Goal: Check status

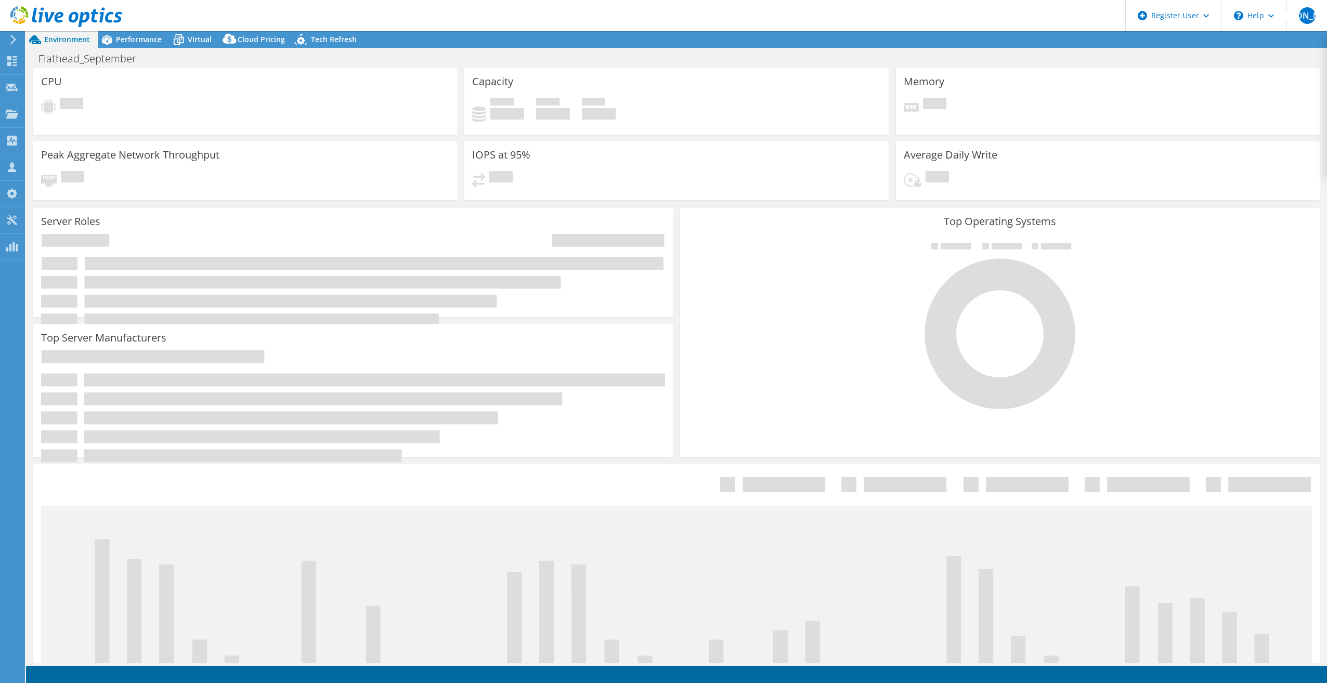
select select "USD"
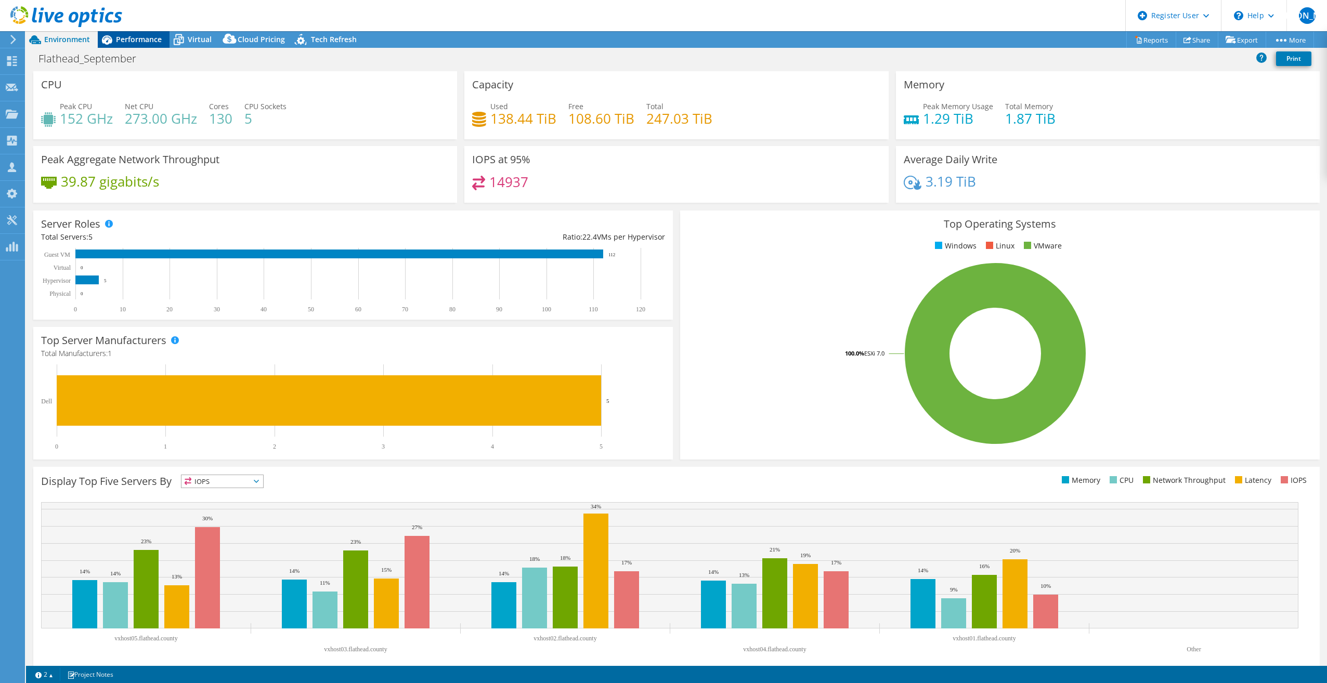
click at [130, 37] on span "Performance" at bounding box center [139, 39] width 46 height 10
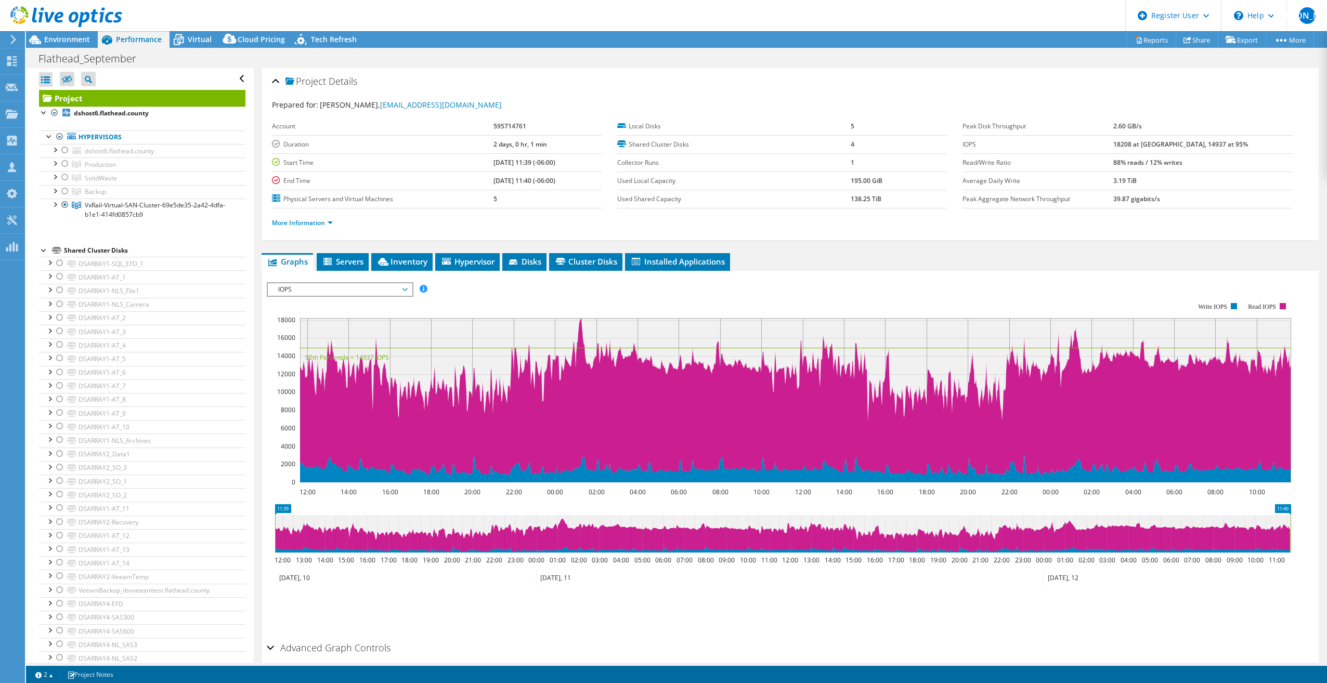
click at [311, 217] on li "More Information" at bounding box center [305, 222] width 67 height 11
click at [311, 219] on link "More Information" at bounding box center [302, 222] width 61 height 9
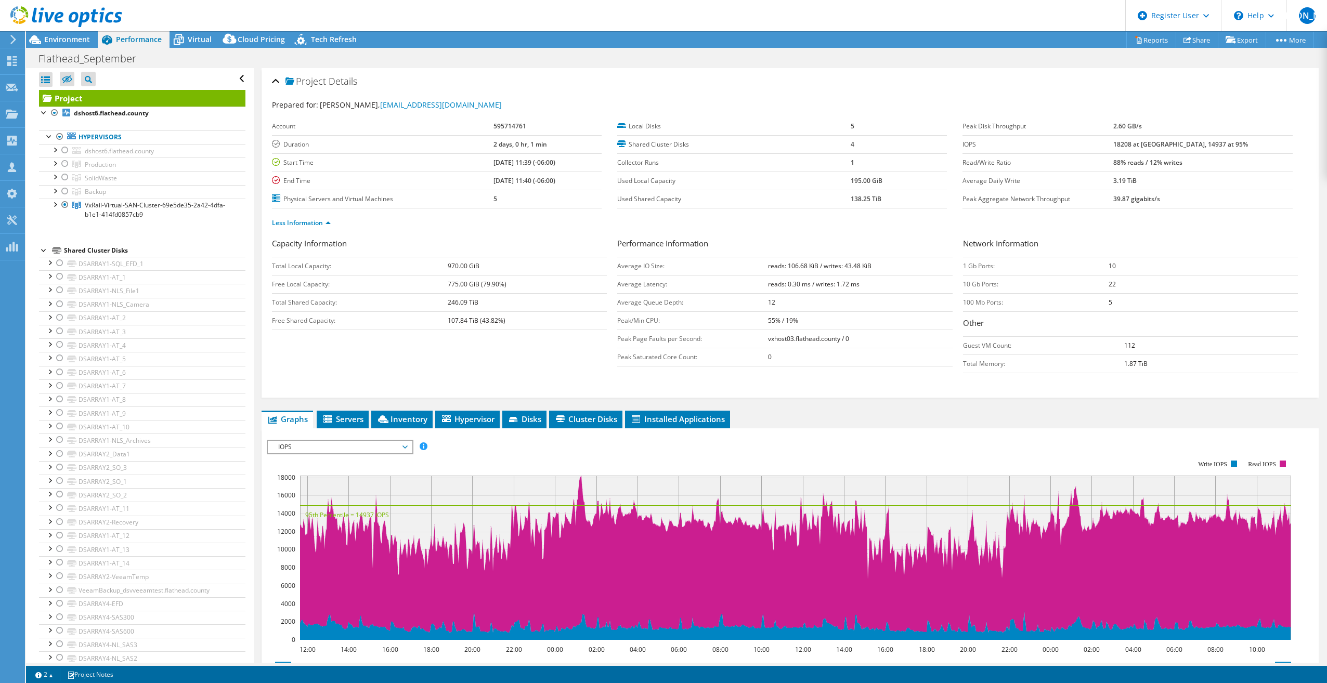
click at [337, 448] on span "IOPS" at bounding box center [340, 447] width 134 height 12
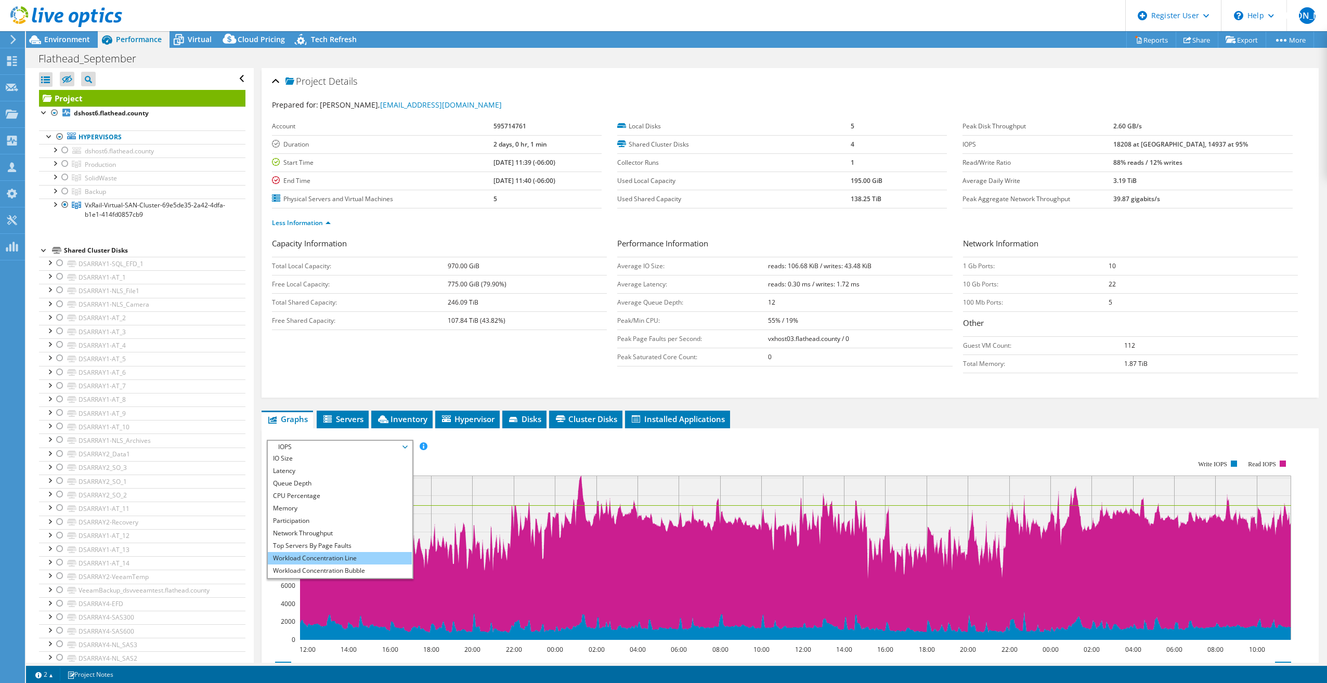
scroll to position [37, 0]
click at [323, 558] on li "Workload Concentration Bubble" at bounding box center [340, 559] width 144 height 12
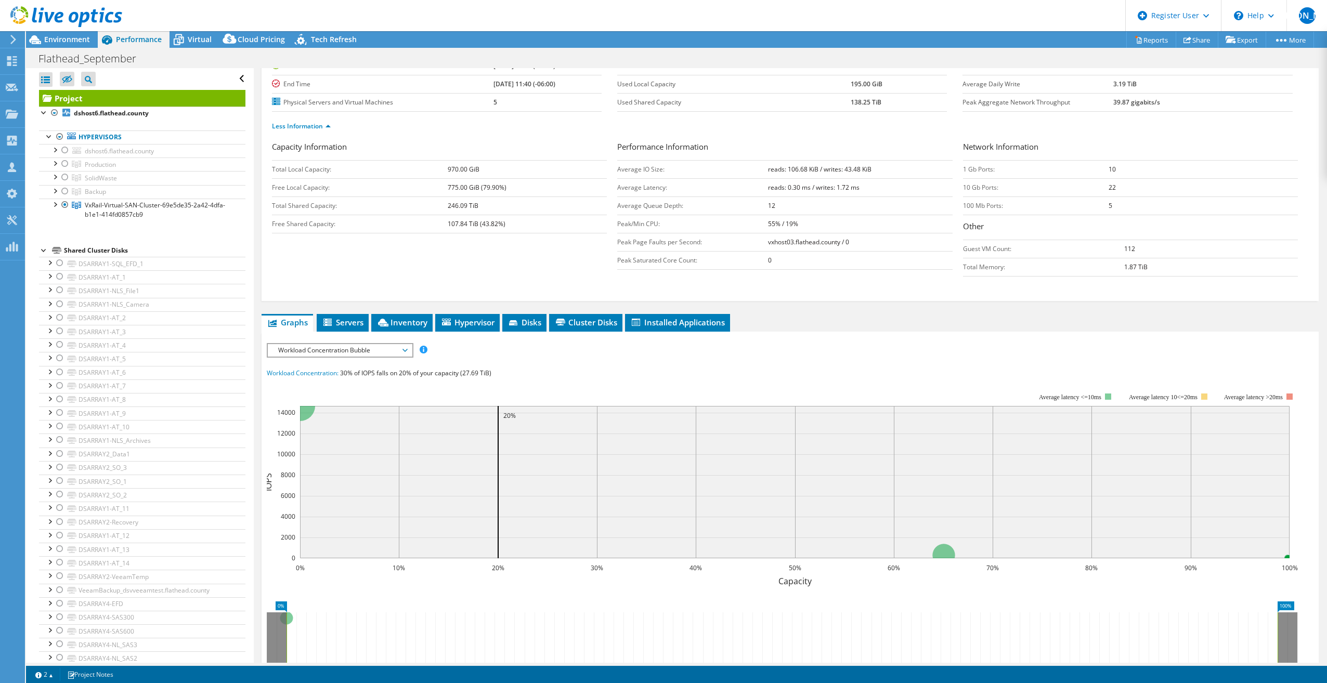
scroll to position [233, 0]
